Goal: Information Seeking & Learning: Compare options

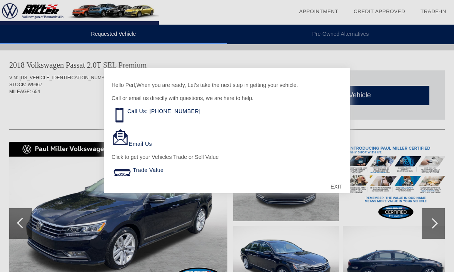
click at [340, 185] on div "EXIT" at bounding box center [336, 186] width 27 height 23
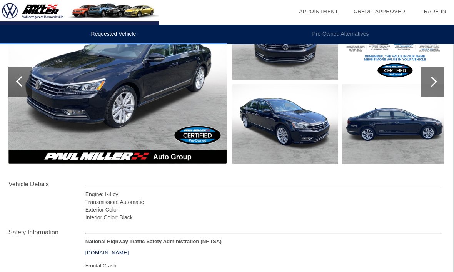
scroll to position [141, 1]
click at [436, 93] on div at bounding box center [432, 82] width 23 height 31
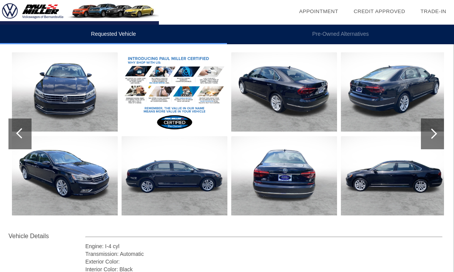
scroll to position [93, 1]
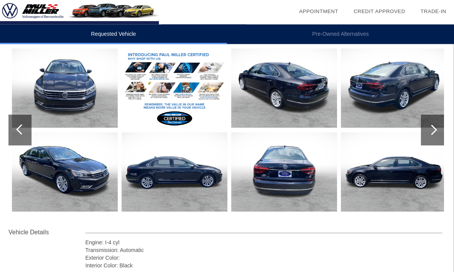
click at [440, 134] on div at bounding box center [432, 130] width 23 height 31
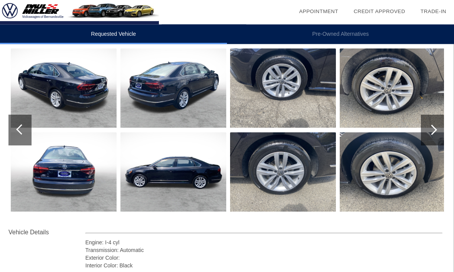
scroll to position [94, 1]
click at [438, 138] on div at bounding box center [432, 130] width 23 height 31
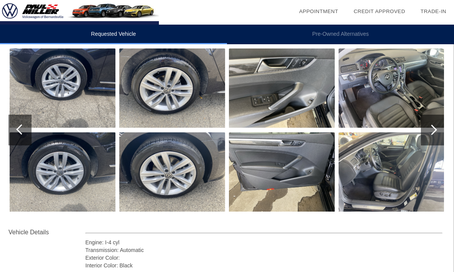
click at [436, 132] on div at bounding box center [432, 130] width 23 height 31
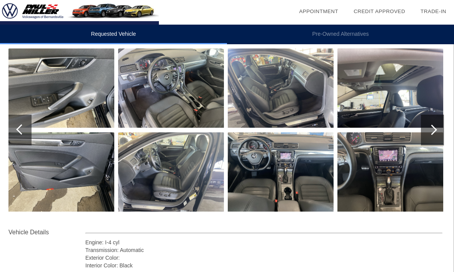
click at [439, 133] on div at bounding box center [432, 130] width 23 height 31
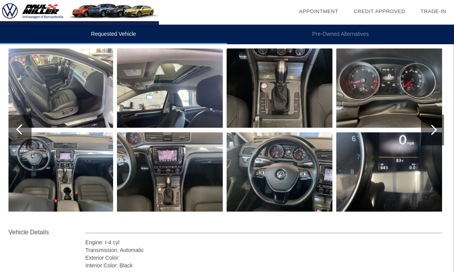
click at [440, 136] on div at bounding box center [432, 130] width 23 height 31
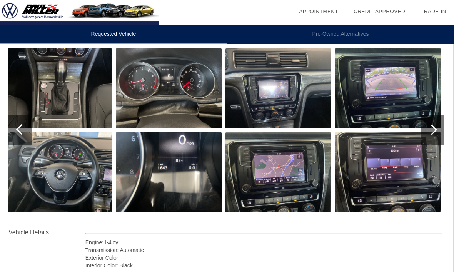
click at [438, 138] on div at bounding box center [432, 130] width 23 height 31
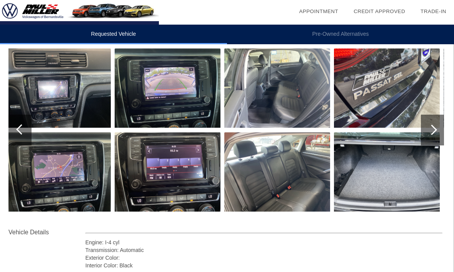
click at [439, 137] on div at bounding box center [432, 130] width 23 height 31
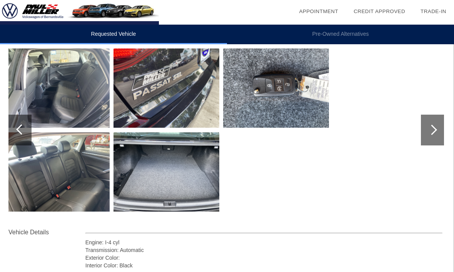
click at [14, 125] on div at bounding box center [19, 130] width 23 height 31
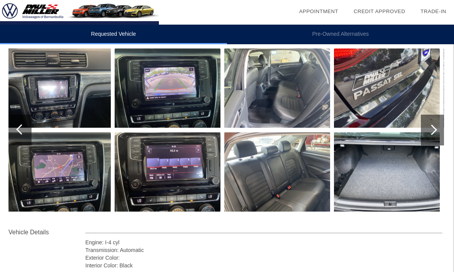
click at [16, 128] on div at bounding box center [19, 130] width 23 height 31
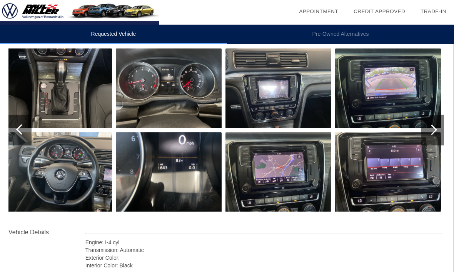
click at [20, 134] on div at bounding box center [19, 130] width 23 height 31
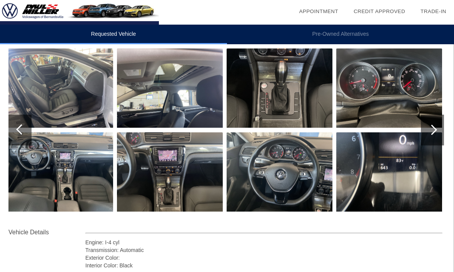
click at [20, 129] on div at bounding box center [21, 129] width 10 height 10
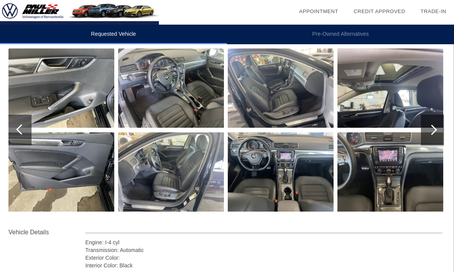
click at [17, 129] on div at bounding box center [21, 129] width 10 height 10
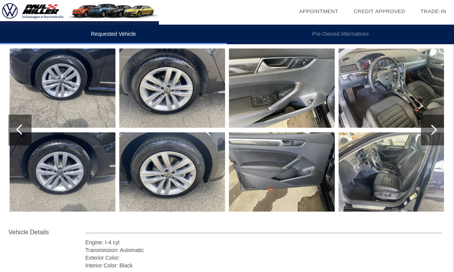
click at [20, 128] on div at bounding box center [21, 129] width 10 height 10
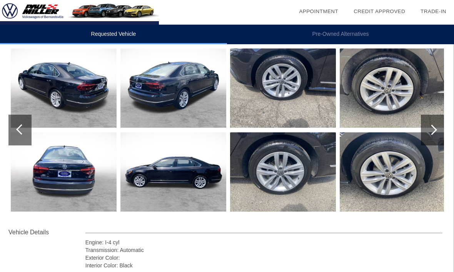
click at [18, 129] on div at bounding box center [21, 129] width 10 height 10
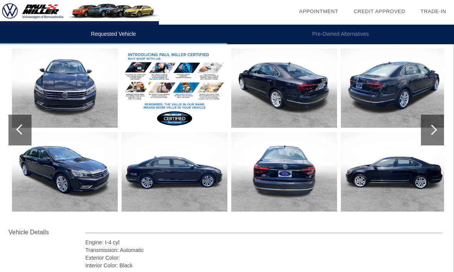
click at [16, 129] on div at bounding box center [19, 130] width 23 height 31
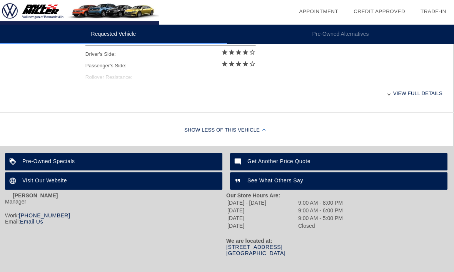
scroll to position [370, 1]
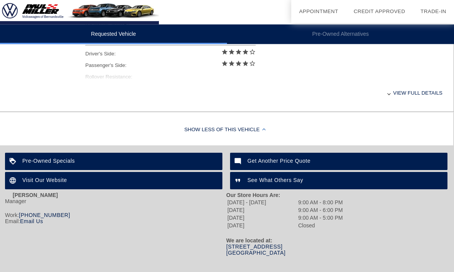
click at [417, 101] on div "View full details" at bounding box center [264, 93] width 357 height 19
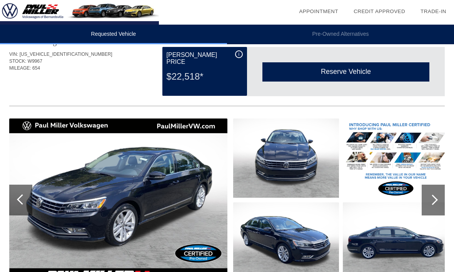
scroll to position [22, 0]
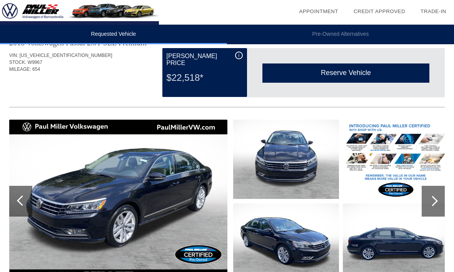
click at [438, 201] on div at bounding box center [433, 201] width 23 height 31
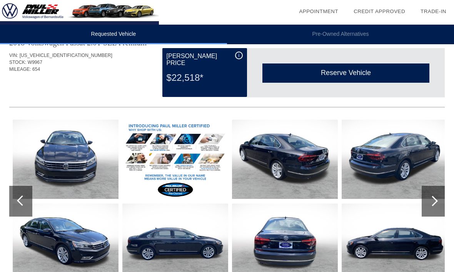
click at [438, 203] on div at bounding box center [433, 201] width 23 height 31
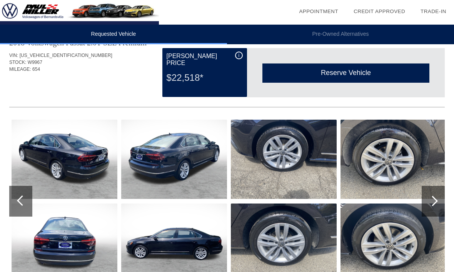
click at [437, 202] on div at bounding box center [433, 201] width 10 height 10
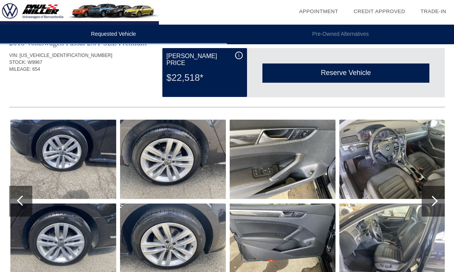
click at [438, 202] on div at bounding box center [433, 201] width 23 height 31
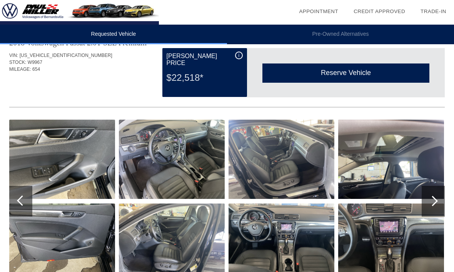
click at [437, 203] on div at bounding box center [433, 201] width 23 height 31
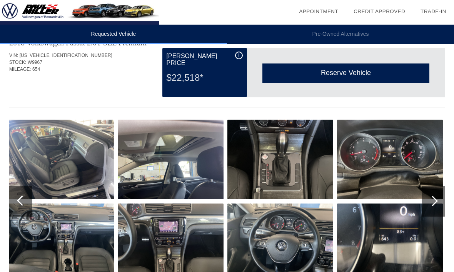
click at [437, 208] on div at bounding box center [433, 201] width 23 height 31
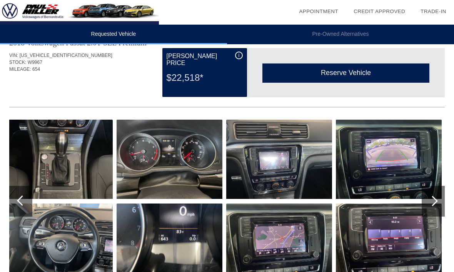
click at [438, 206] on div at bounding box center [433, 201] width 23 height 31
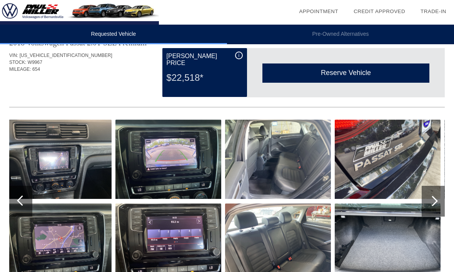
click at [437, 206] on div at bounding box center [433, 201] width 23 height 31
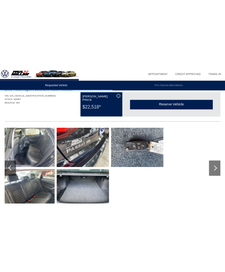
scroll to position [0, 0]
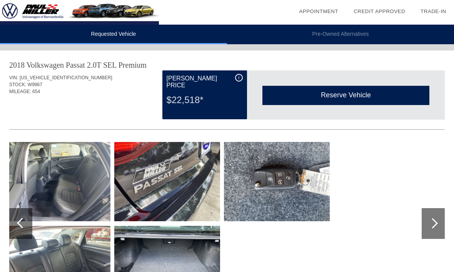
click at [18, 224] on div at bounding box center [22, 223] width 10 height 10
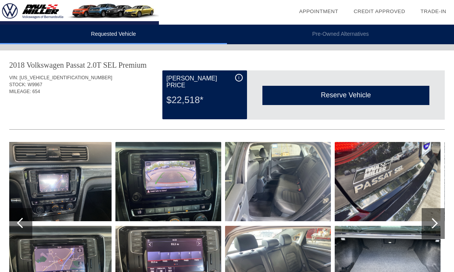
click at [15, 226] on div at bounding box center [20, 223] width 23 height 31
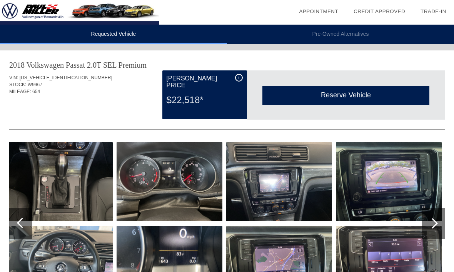
click at [15, 225] on div at bounding box center [20, 223] width 23 height 31
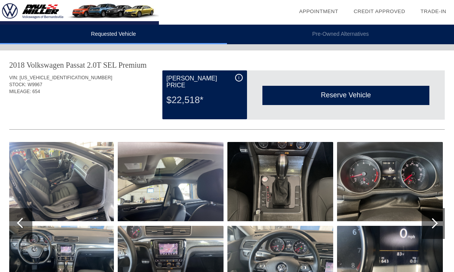
click at [19, 222] on div at bounding box center [22, 223] width 10 height 10
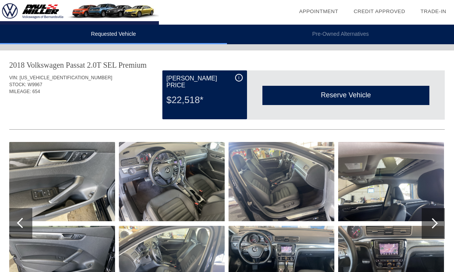
click at [16, 225] on div at bounding box center [20, 223] width 23 height 31
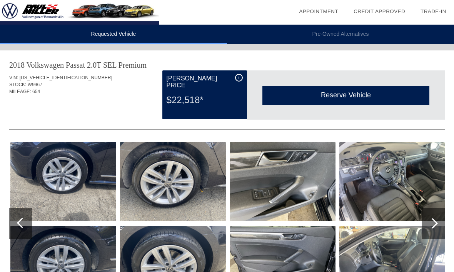
click at [17, 223] on div at bounding box center [22, 223] width 10 height 10
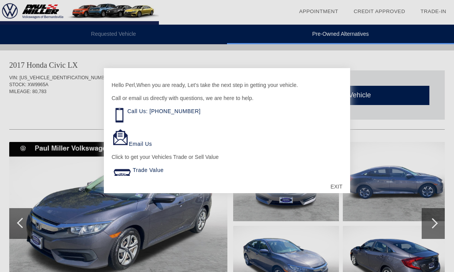
scroll to position [631, 0]
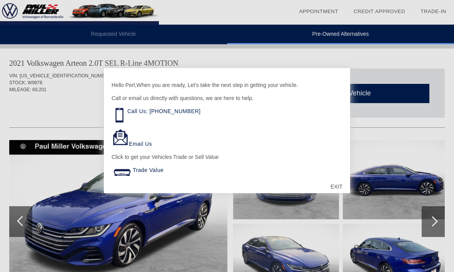
click at [338, 188] on div "EXIT" at bounding box center [336, 186] width 27 height 23
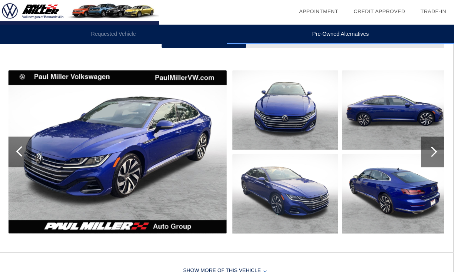
scroll to position [732, 1]
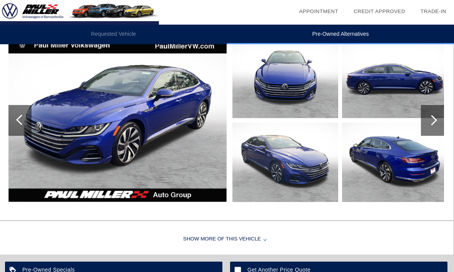
click at [439, 123] on div at bounding box center [432, 120] width 23 height 31
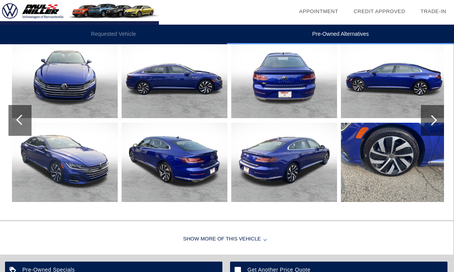
click at [441, 120] on div at bounding box center [432, 120] width 23 height 31
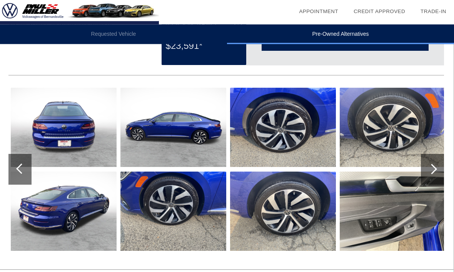
scroll to position [669, 1]
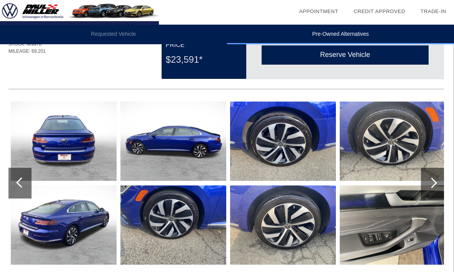
click at [438, 181] on div at bounding box center [432, 183] width 23 height 31
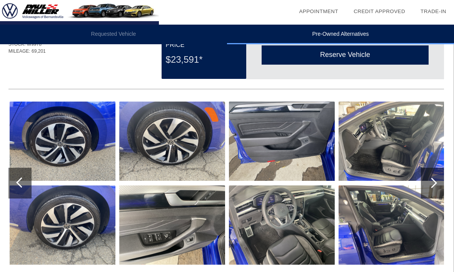
click at [442, 179] on div at bounding box center [432, 183] width 23 height 31
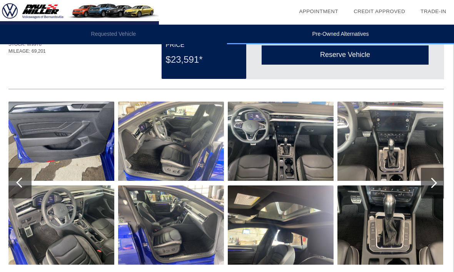
click at [439, 179] on div at bounding box center [432, 183] width 23 height 31
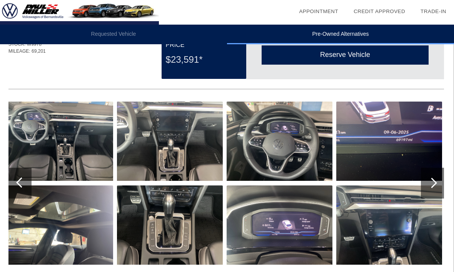
click at [443, 184] on div at bounding box center [432, 183] width 23 height 31
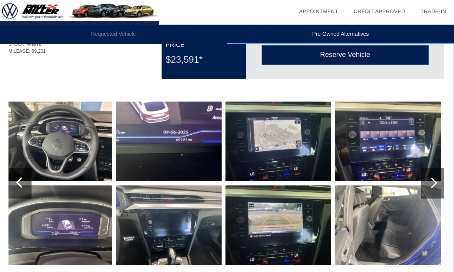
click at [444, 183] on div at bounding box center [432, 183] width 23 height 31
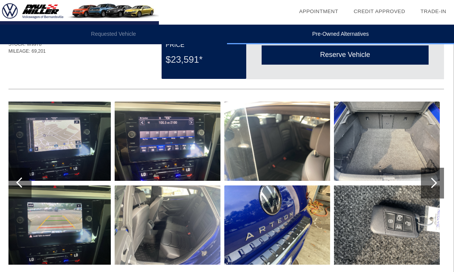
click at [441, 183] on div at bounding box center [432, 183] width 23 height 31
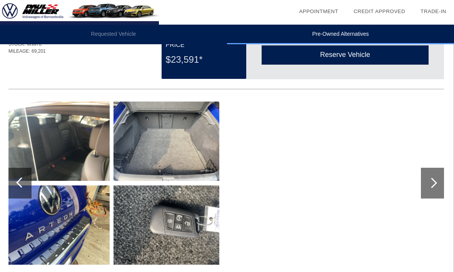
click at [14, 179] on div at bounding box center [19, 183] width 23 height 31
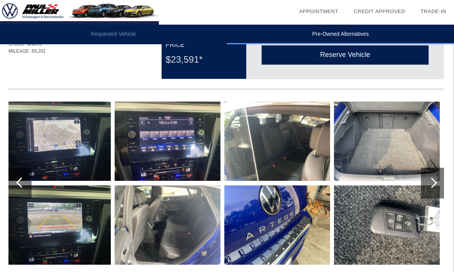
click at [23, 180] on div at bounding box center [21, 183] width 10 height 10
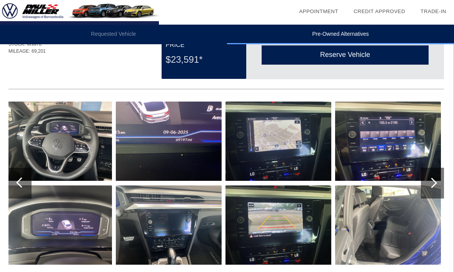
click at [20, 185] on div at bounding box center [21, 183] width 10 height 10
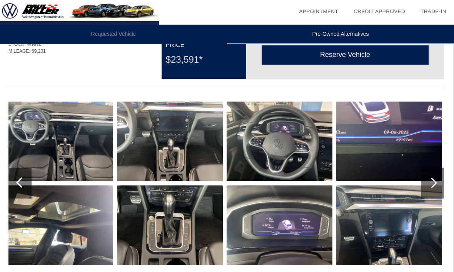
click at [18, 184] on div at bounding box center [21, 183] width 10 height 10
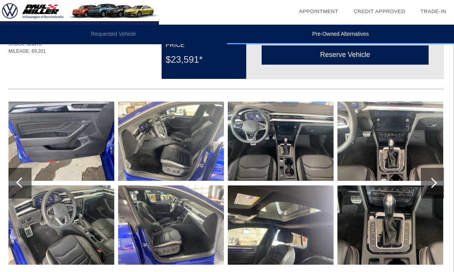
click at [23, 184] on div at bounding box center [21, 183] width 10 height 10
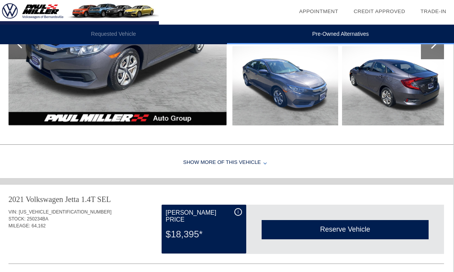
scroll to position [179, 1]
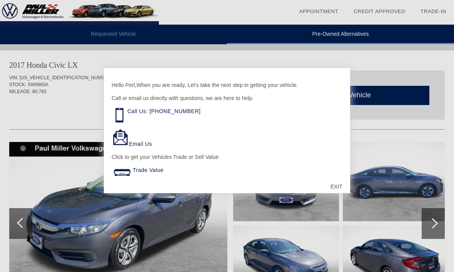
scroll to position [317, 0]
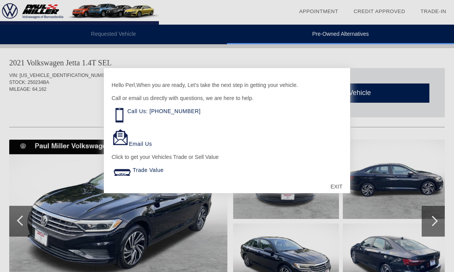
click at [339, 187] on div "EXIT" at bounding box center [336, 186] width 27 height 23
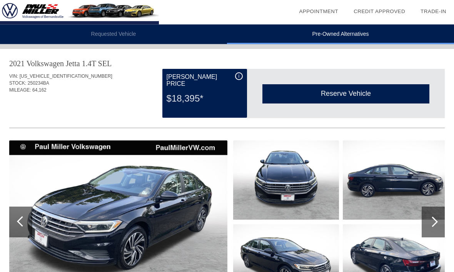
scroll to position [382, 0]
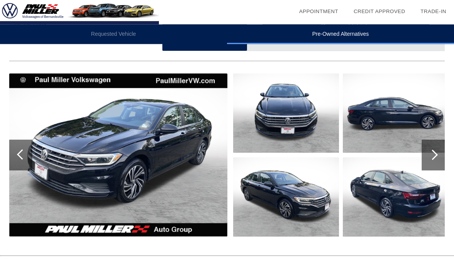
click at [437, 159] on div at bounding box center [433, 155] width 23 height 31
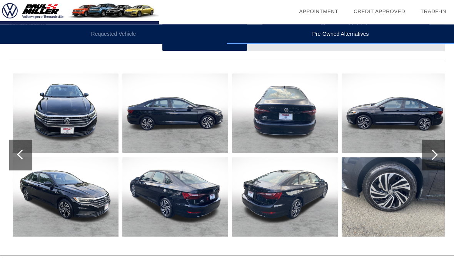
scroll to position [383, 0]
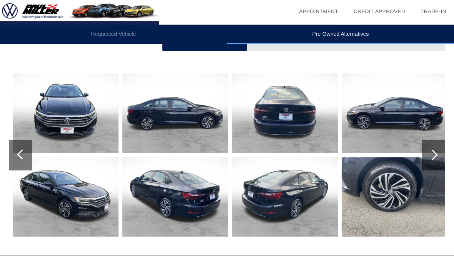
click at [439, 159] on div at bounding box center [433, 155] width 23 height 31
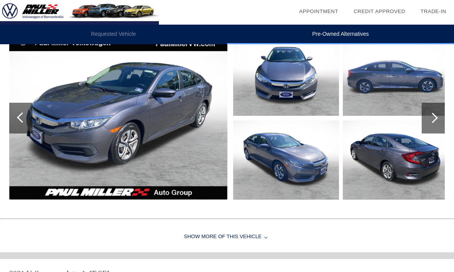
scroll to position [105, 0]
